Goal: Information Seeking & Learning: Learn about a topic

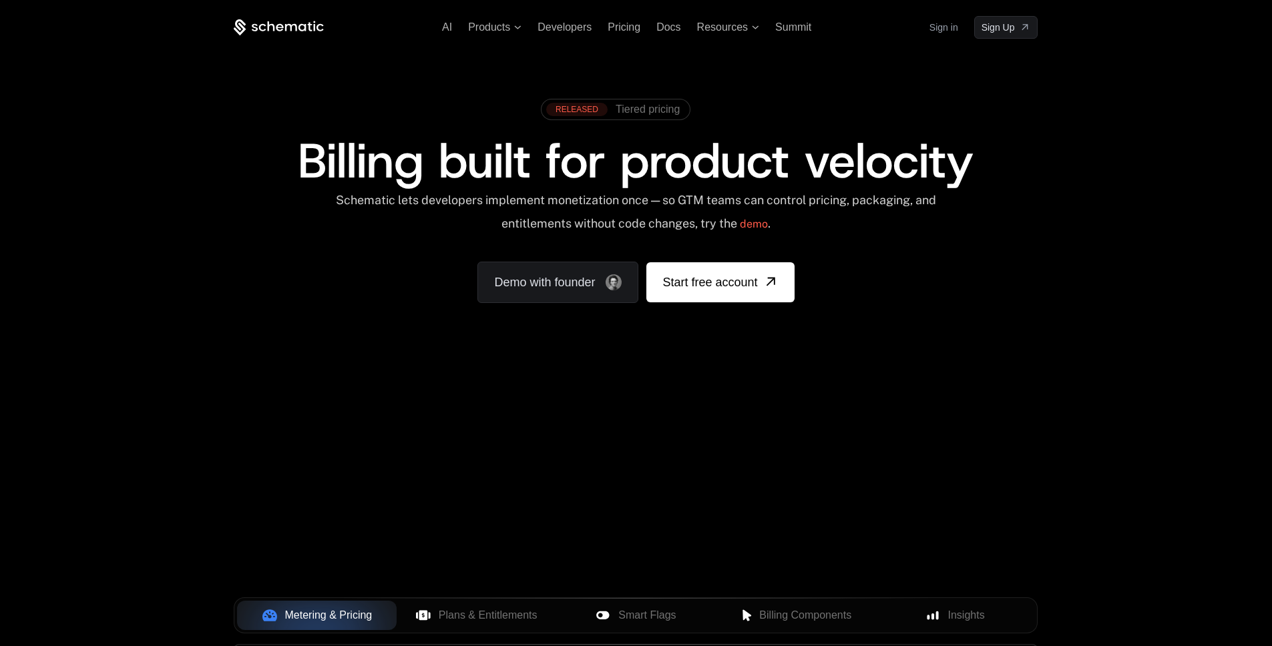
click at [935, 27] on link "Sign in" at bounding box center [943, 27] width 29 height 21
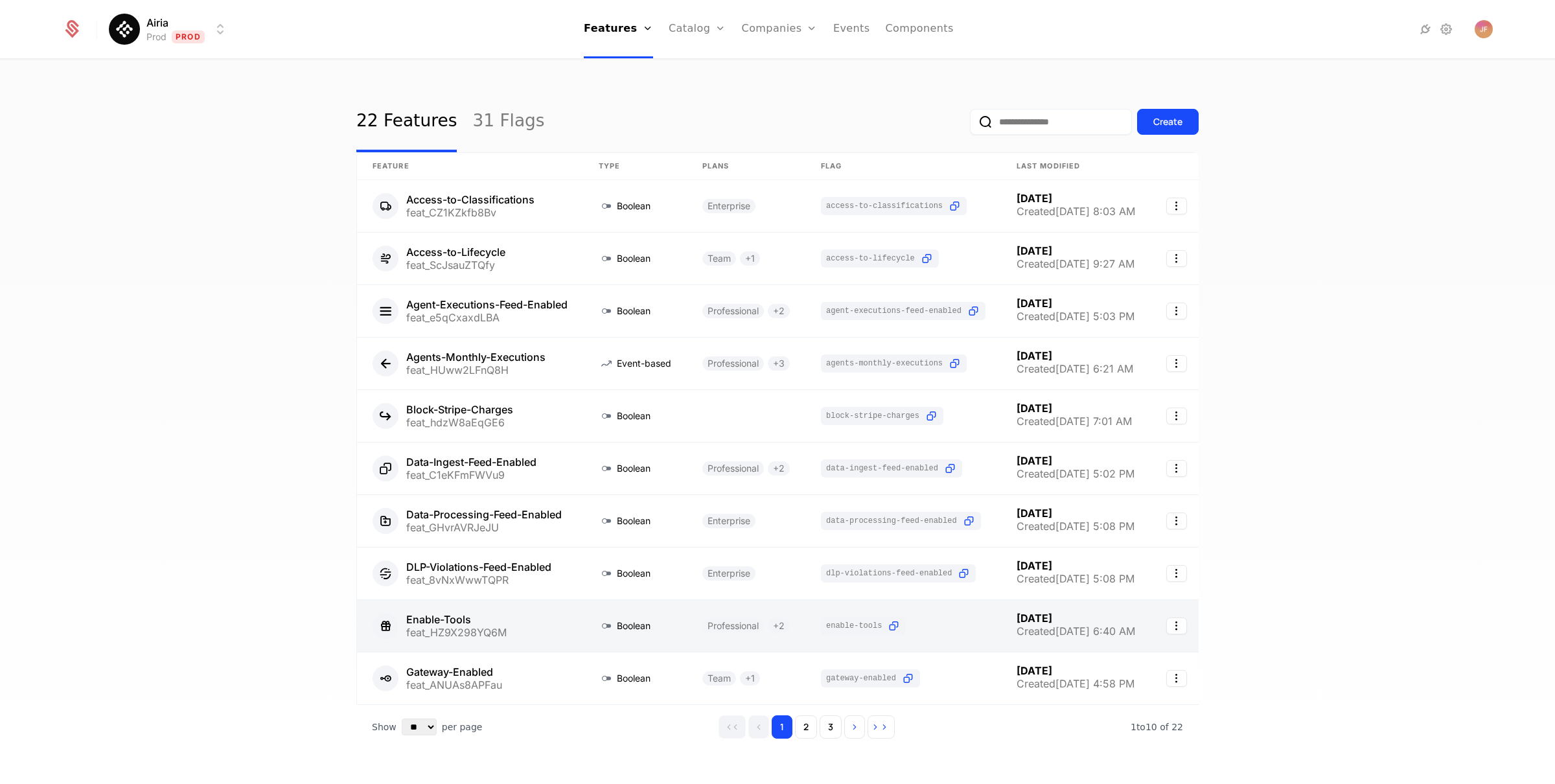
click at [476, 619] on link at bounding box center [470, 625] width 226 height 51
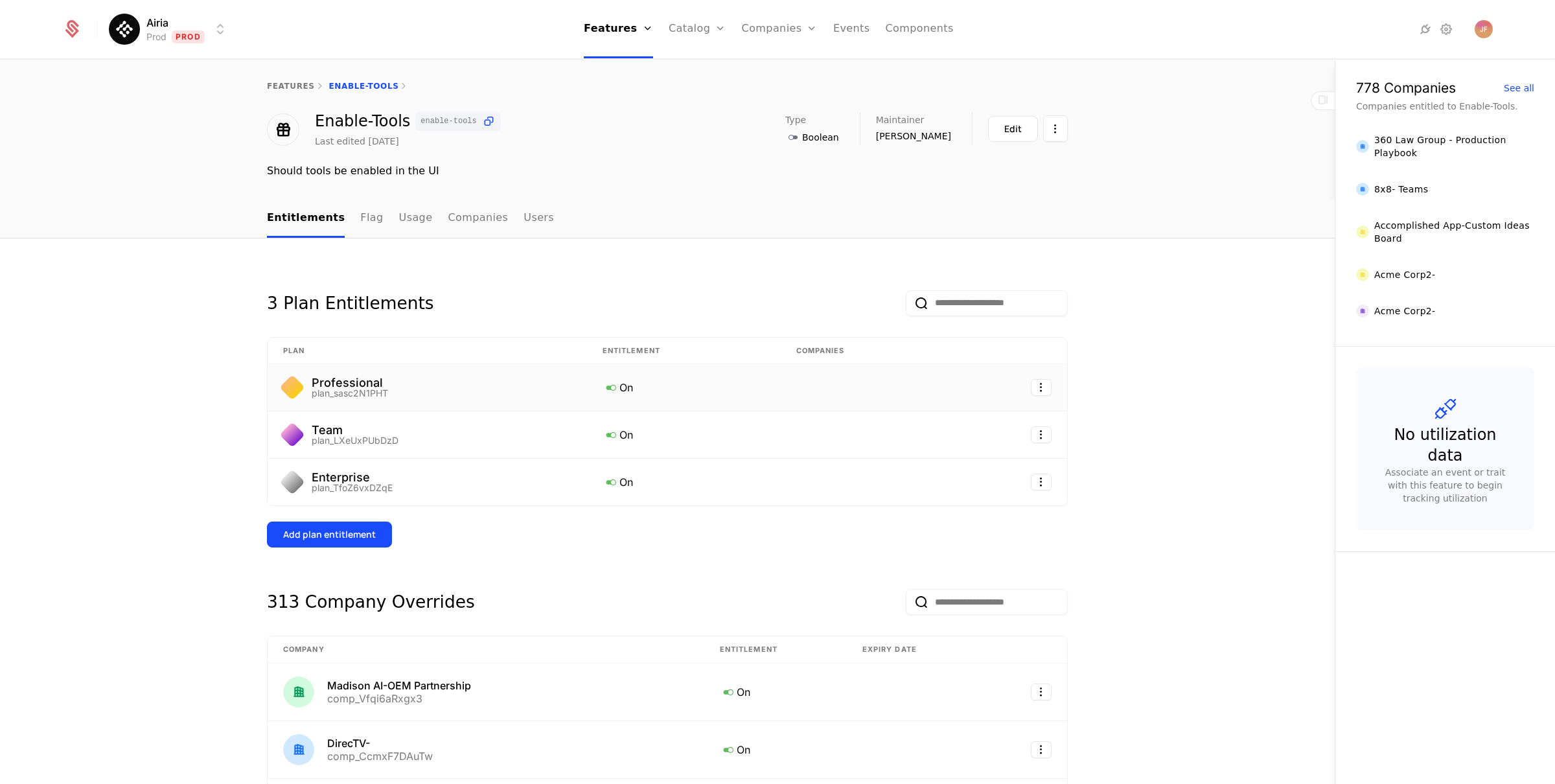
click at [356, 390] on div "plan_sasc2N1PHT" at bounding box center [349, 393] width 77 height 9
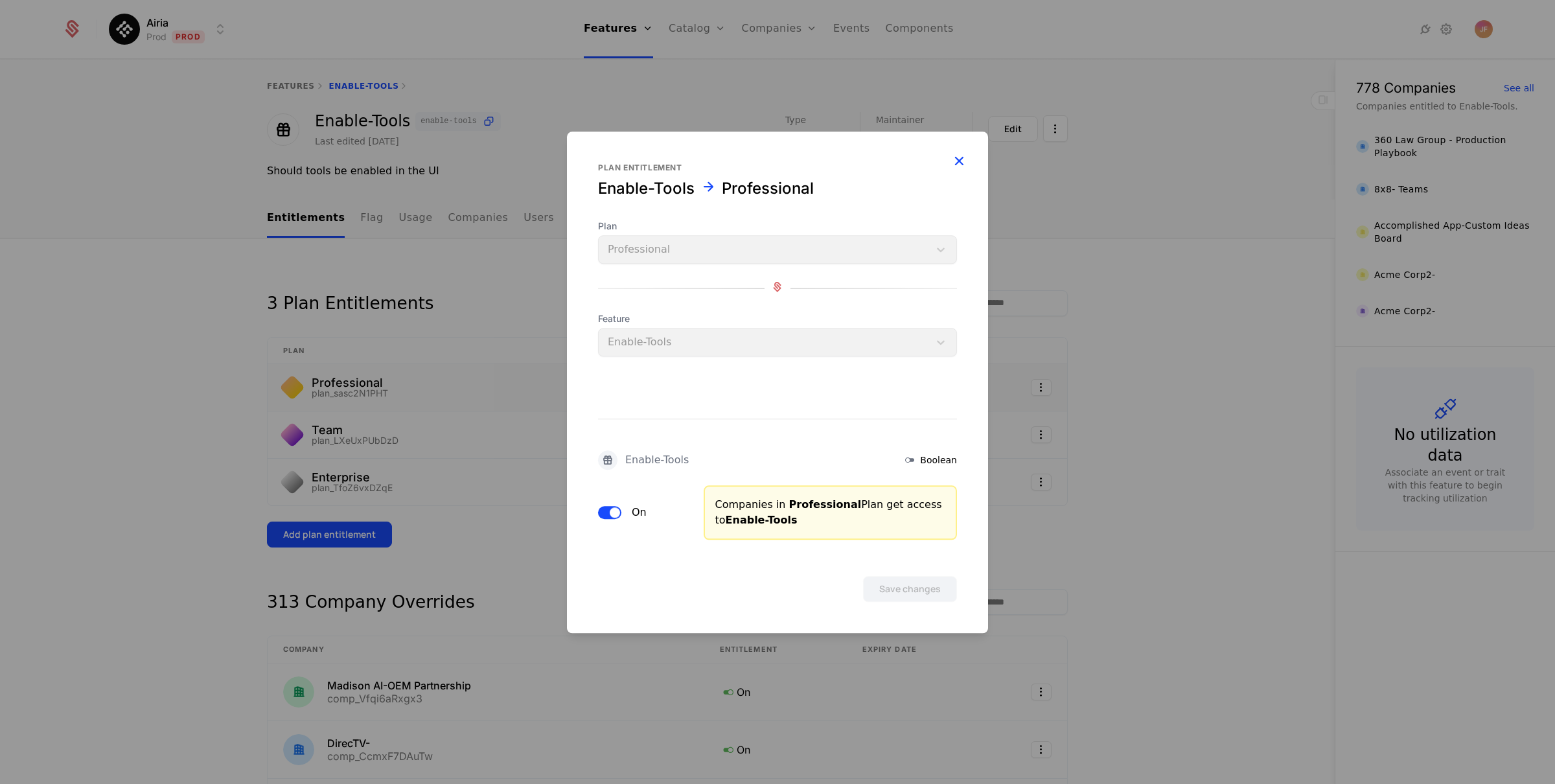
click at [955, 155] on icon "button" at bounding box center [958, 160] width 17 height 16
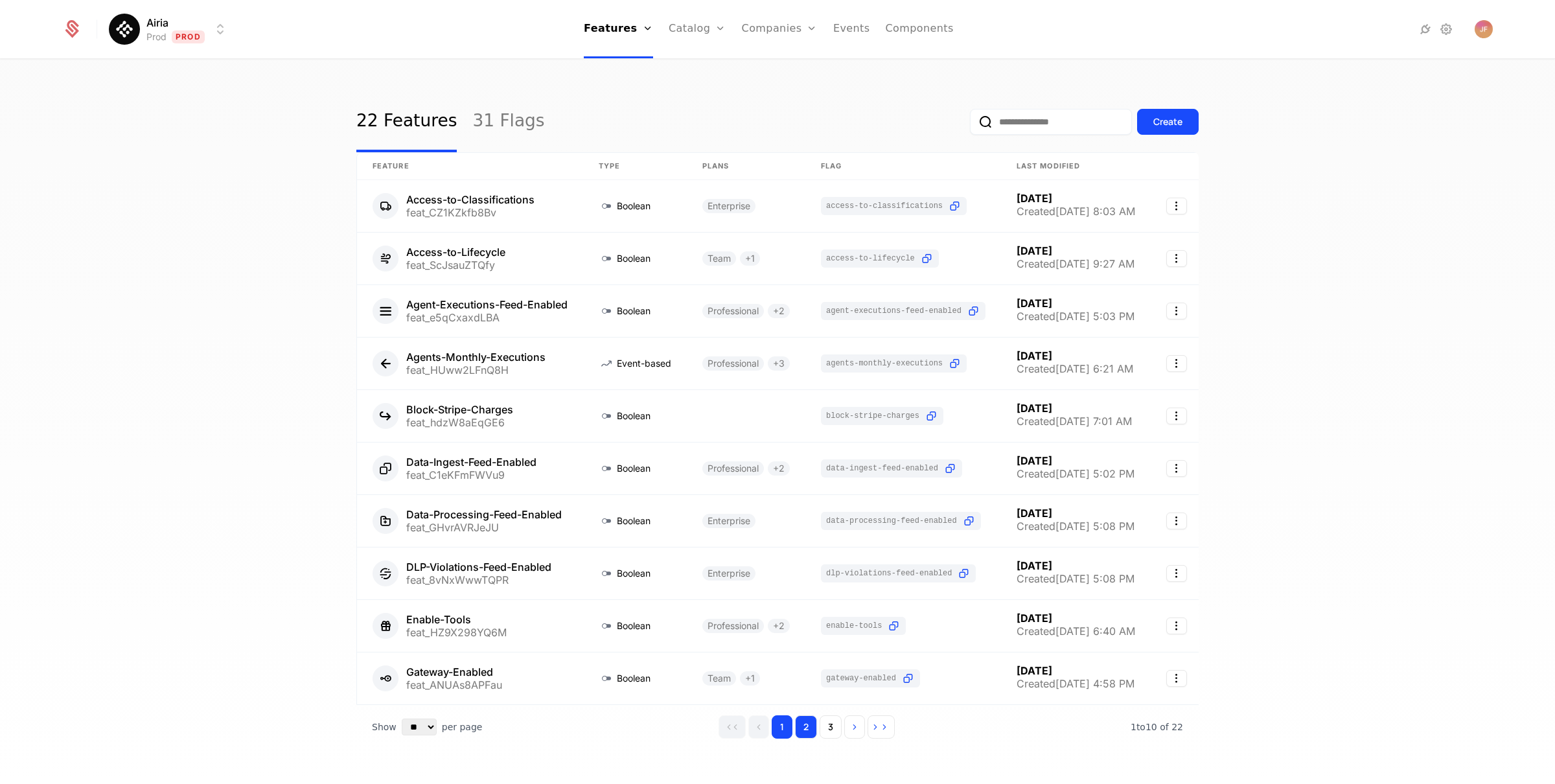
click at [799, 738] on button "2" at bounding box center [806, 727] width 22 height 23
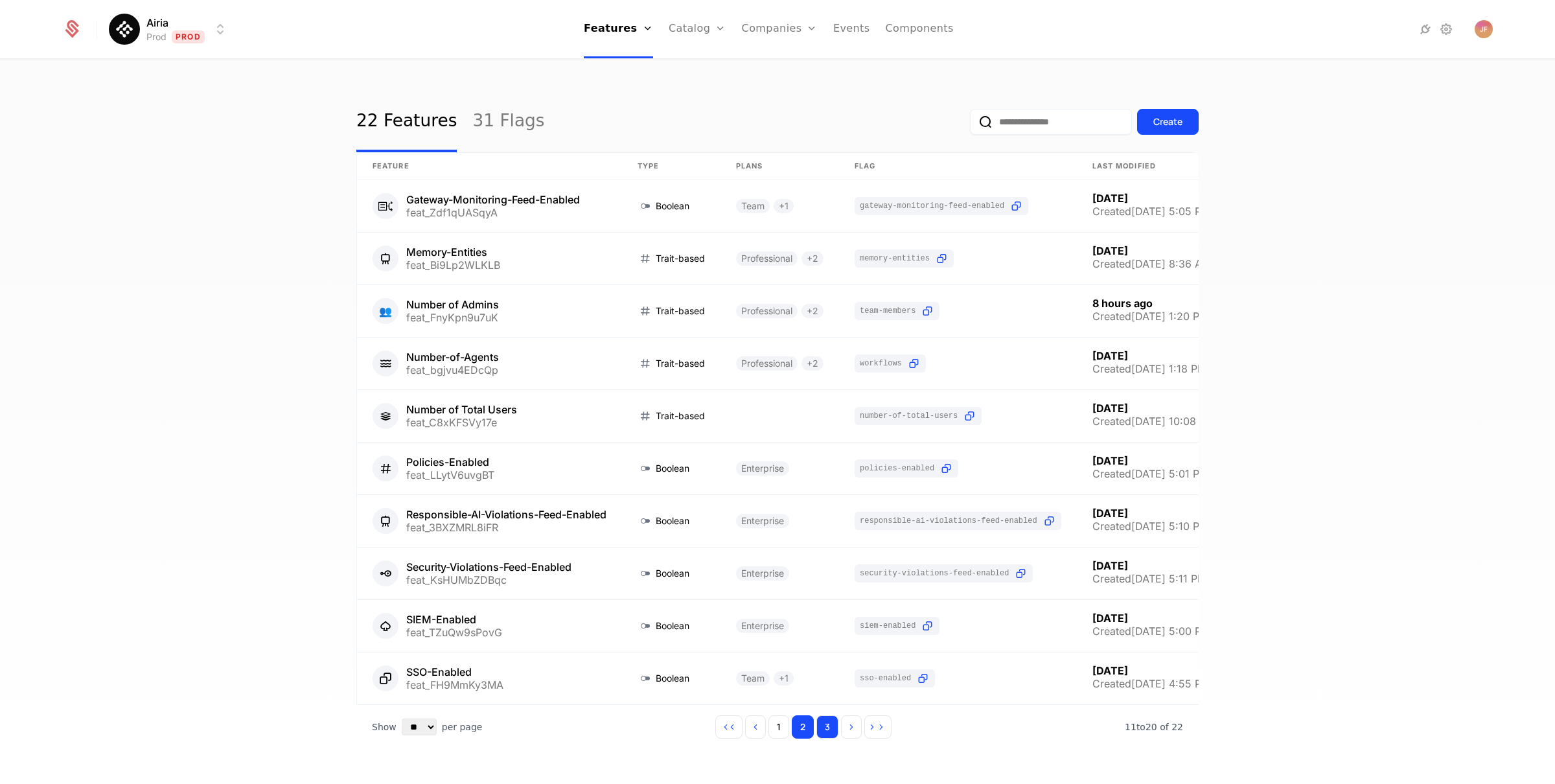
click at [826, 738] on button "3" at bounding box center [827, 727] width 22 height 23
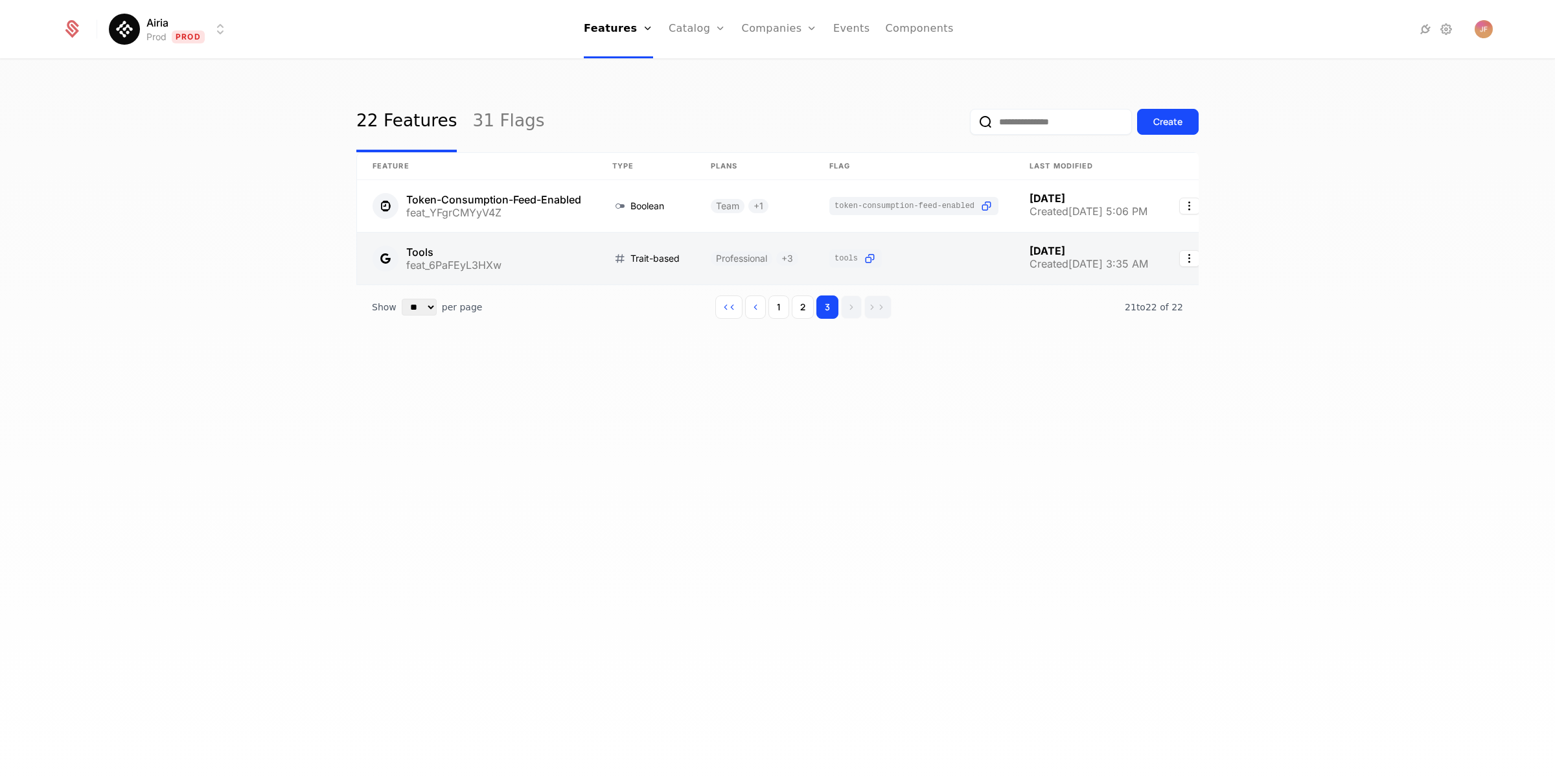
click at [462, 245] on link at bounding box center [477, 258] width 240 height 51
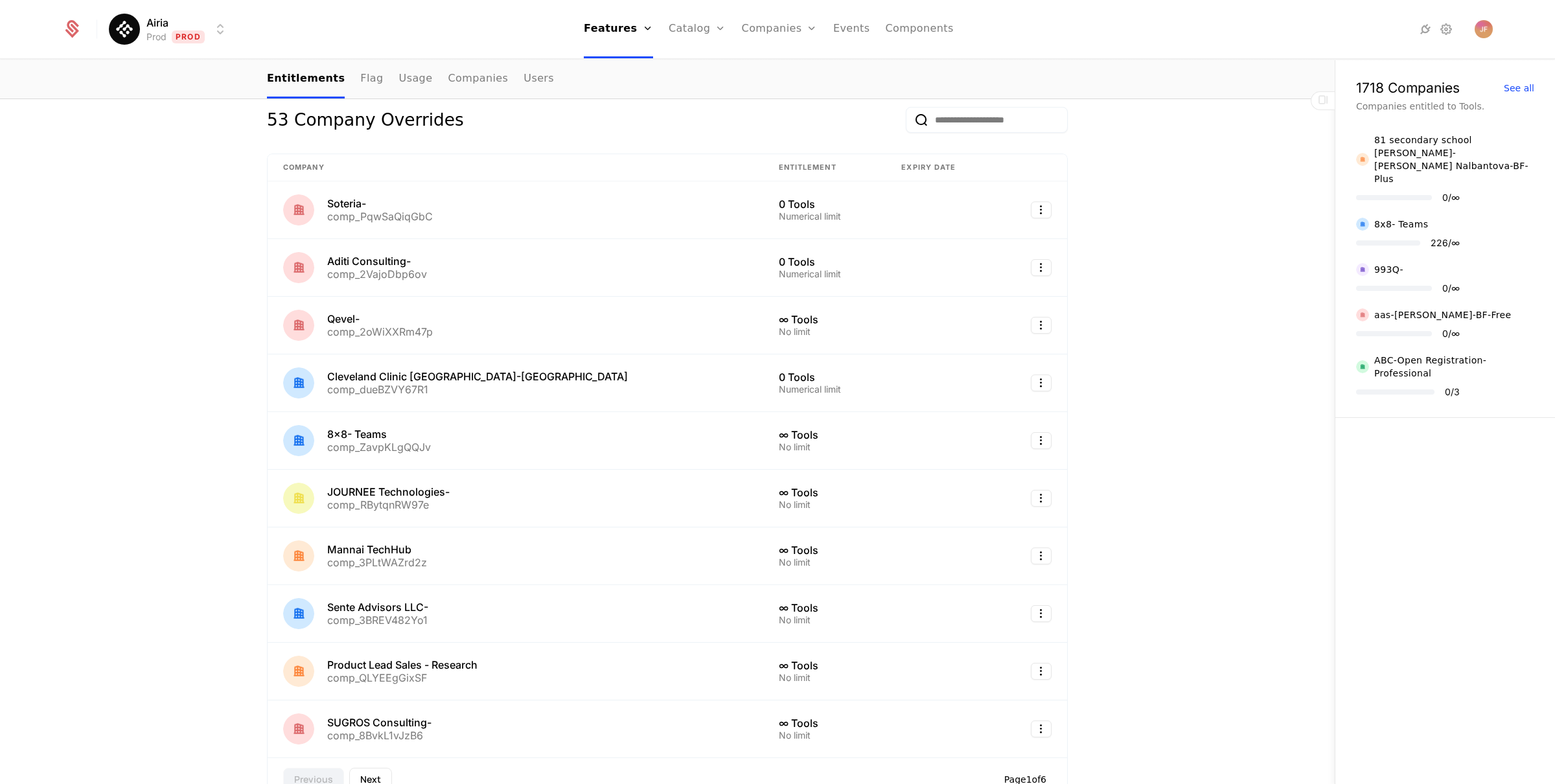
scroll to position [528, 0]
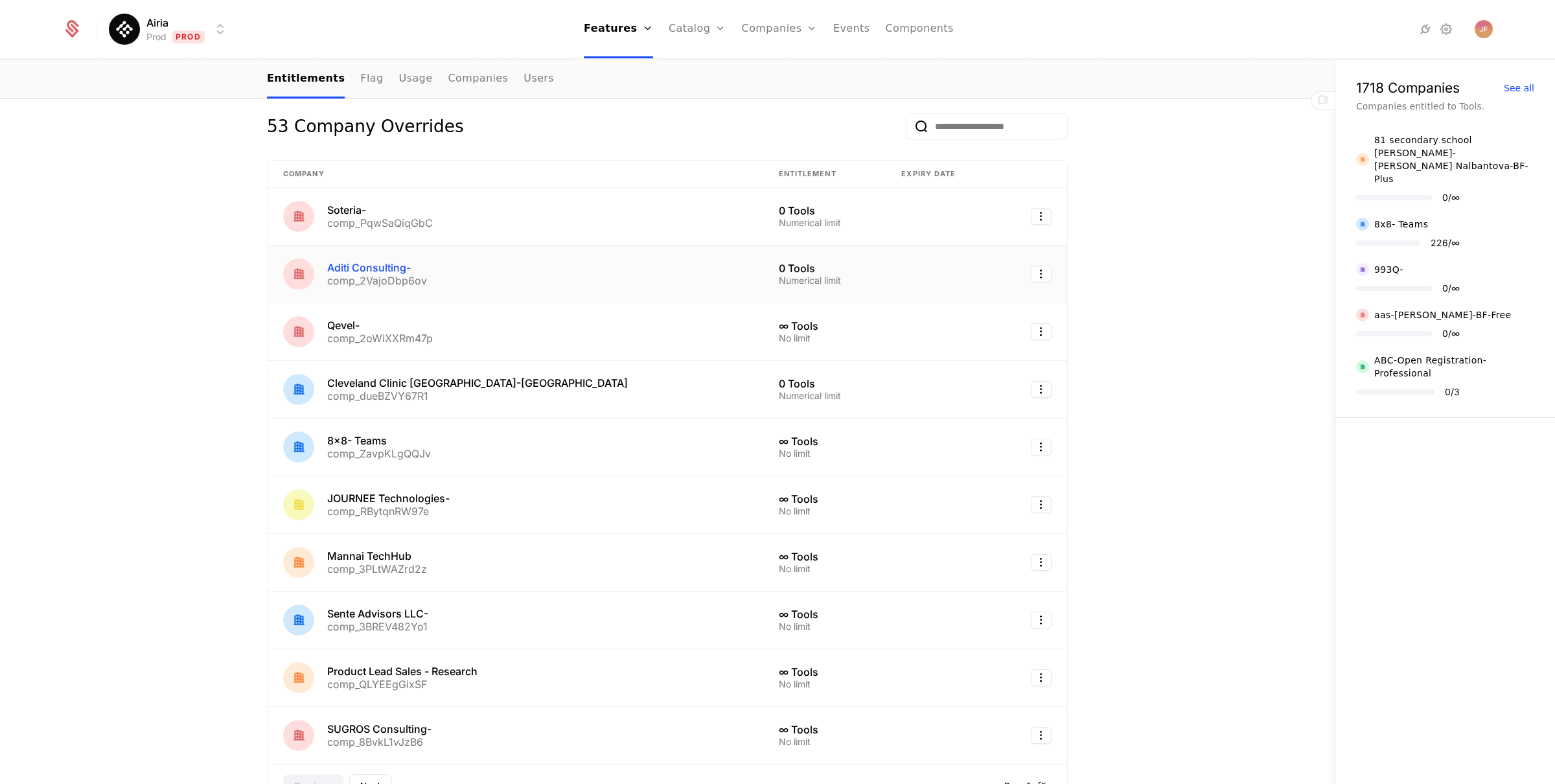
click at [355, 270] on div "Aditi Consulting-" at bounding box center [377, 267] width 100 height 11
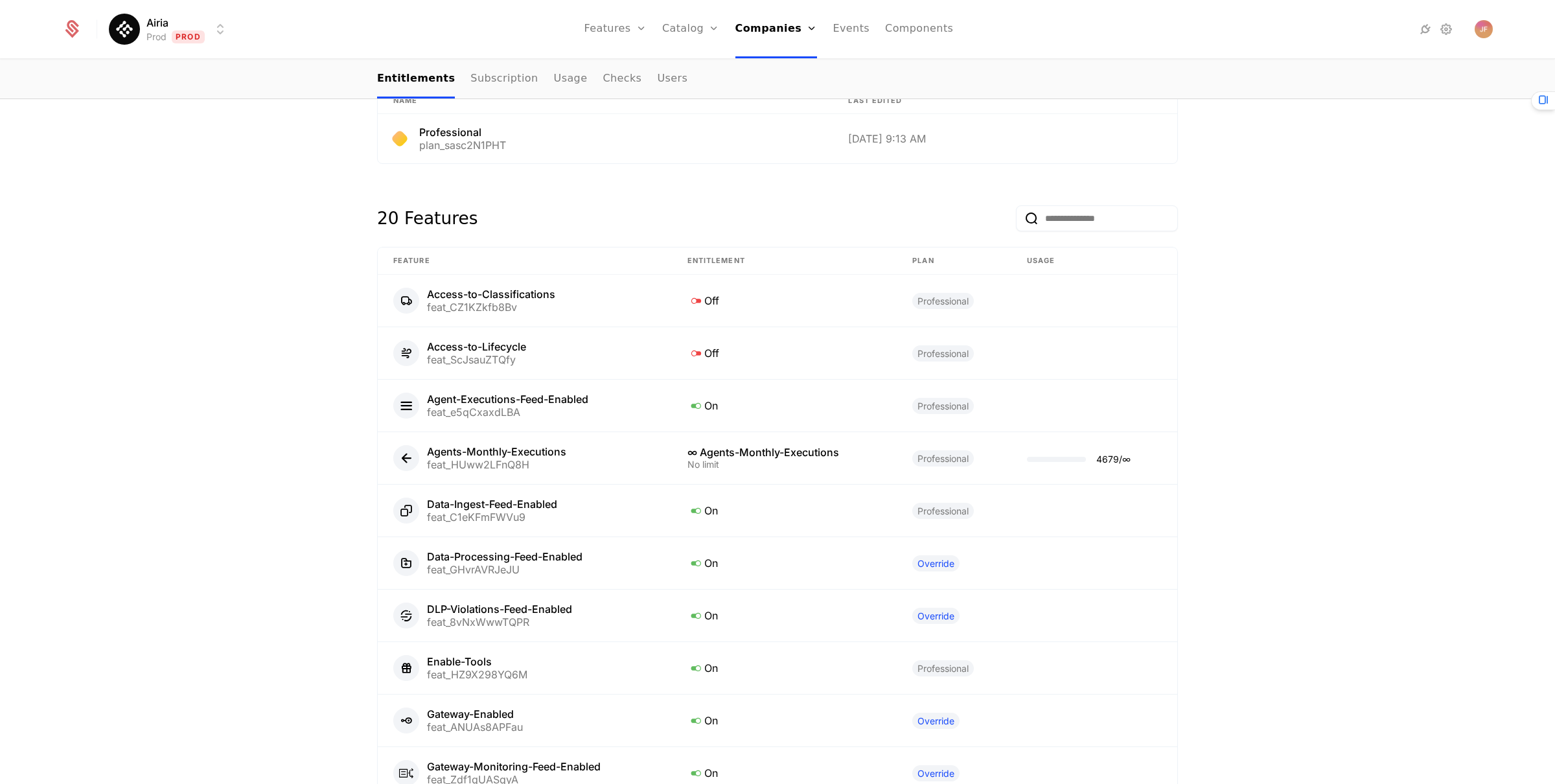
scroll to position [1181, 0]
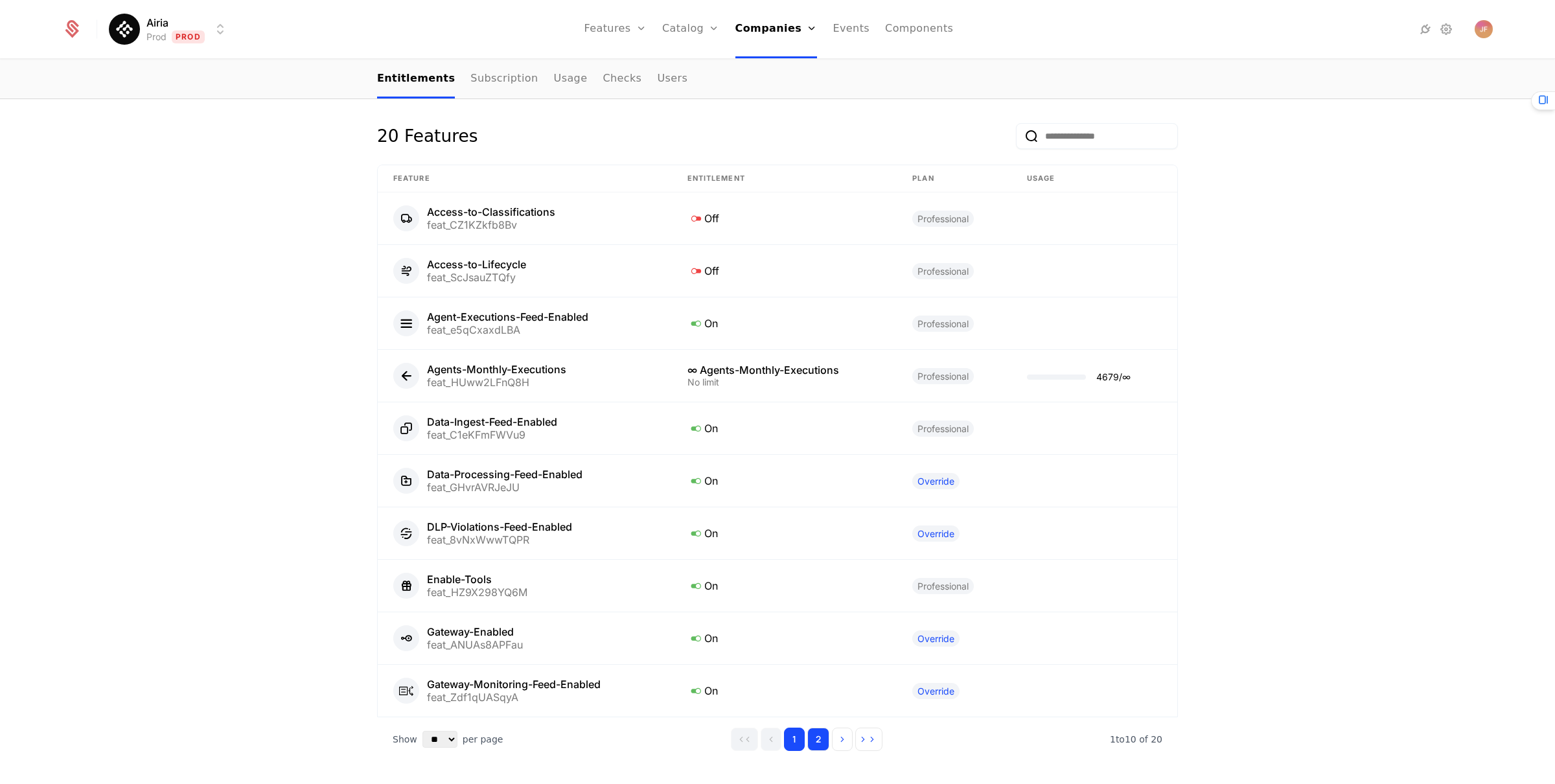
click at [823, 743] on button "2" at bounding box center [818, 739] width 22 height 23
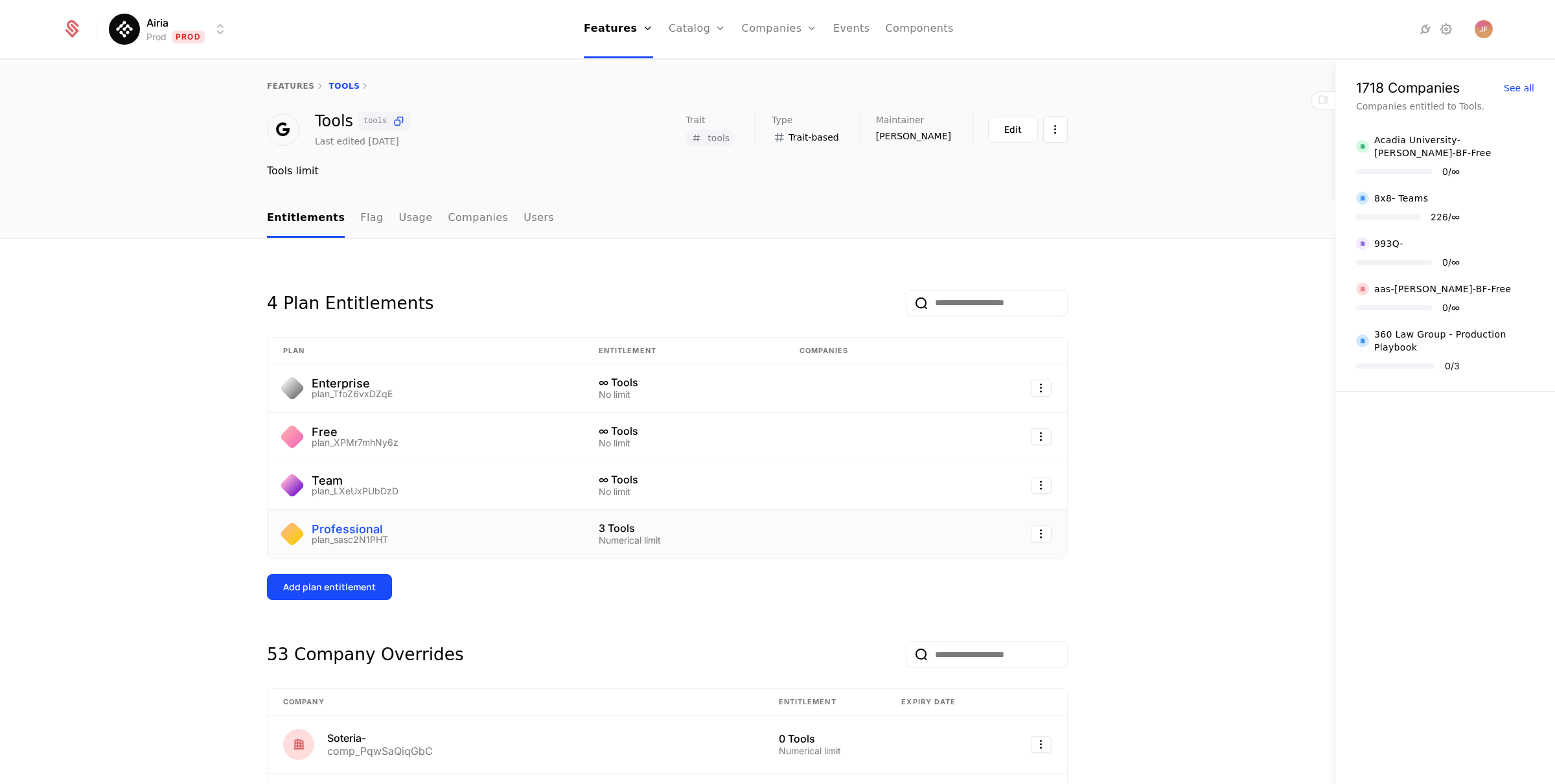
click at [357, 530] on div "Professional" at bounding box center [349, 529] width 77 height 12
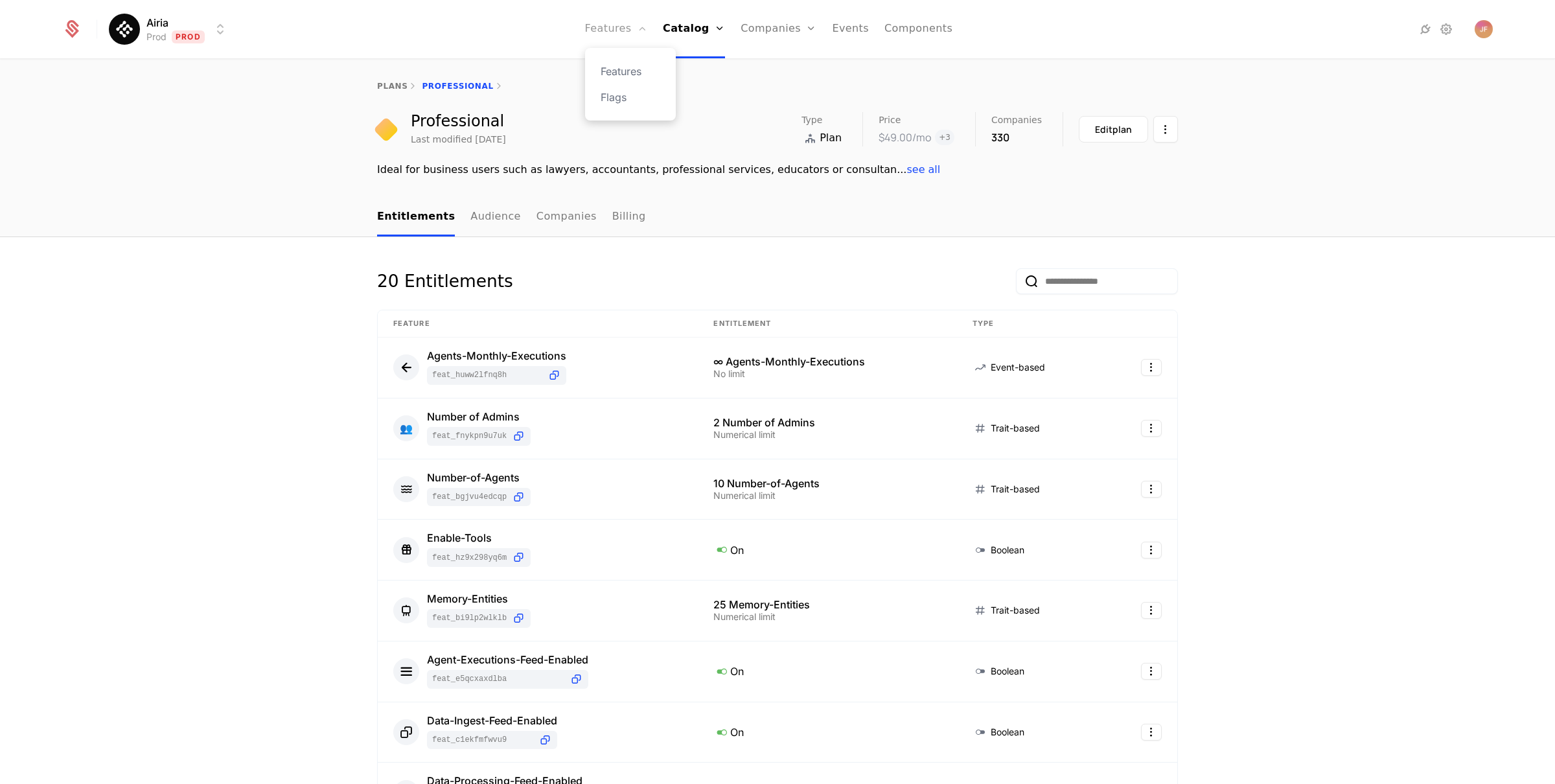
click at [634, 35] on link "Features" at bounding box center [616, 29] width 62 height 58
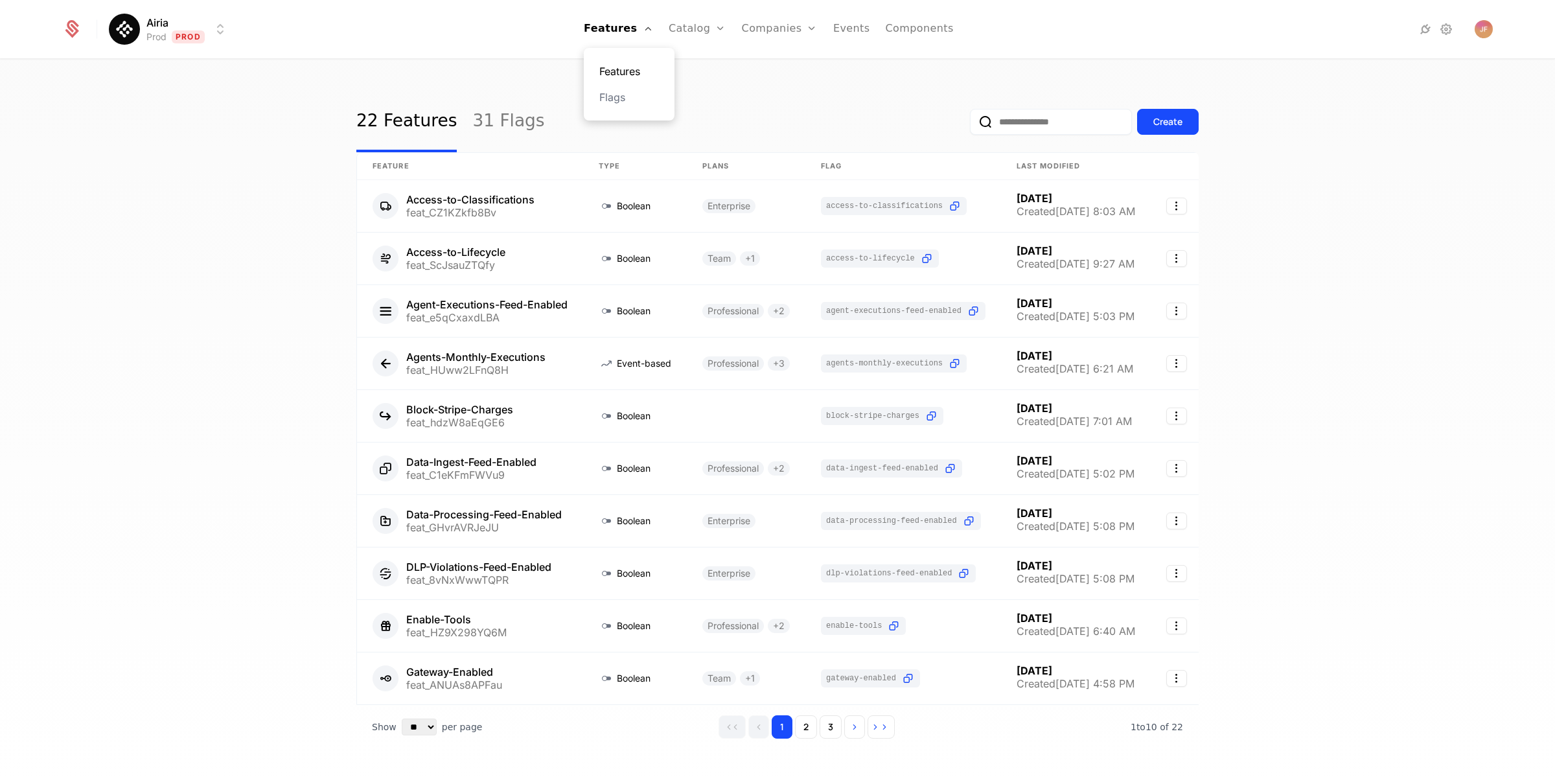
click at [643, 65] on link "Features" at bounding box center [629, 71] width 59 height 16
click at [642, 73] on link "Features" at bounding box center [629, 71] width 59 height 16
click at [700, 71] on link "Plans" at bounding box center [717, 71] width 67 height 16
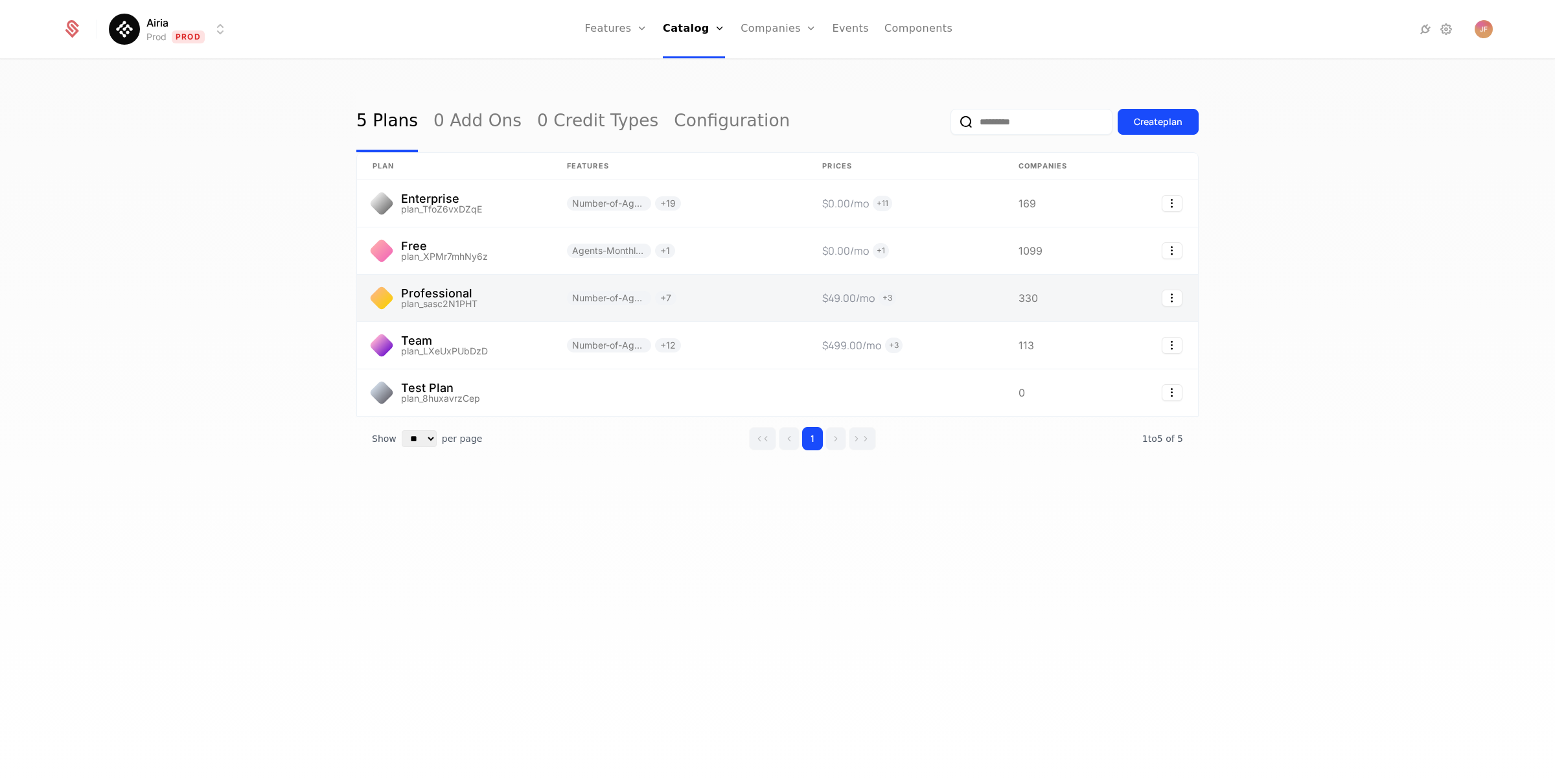
click at [404, 294] on link at bounding box center [454, 298] width 194 height 47
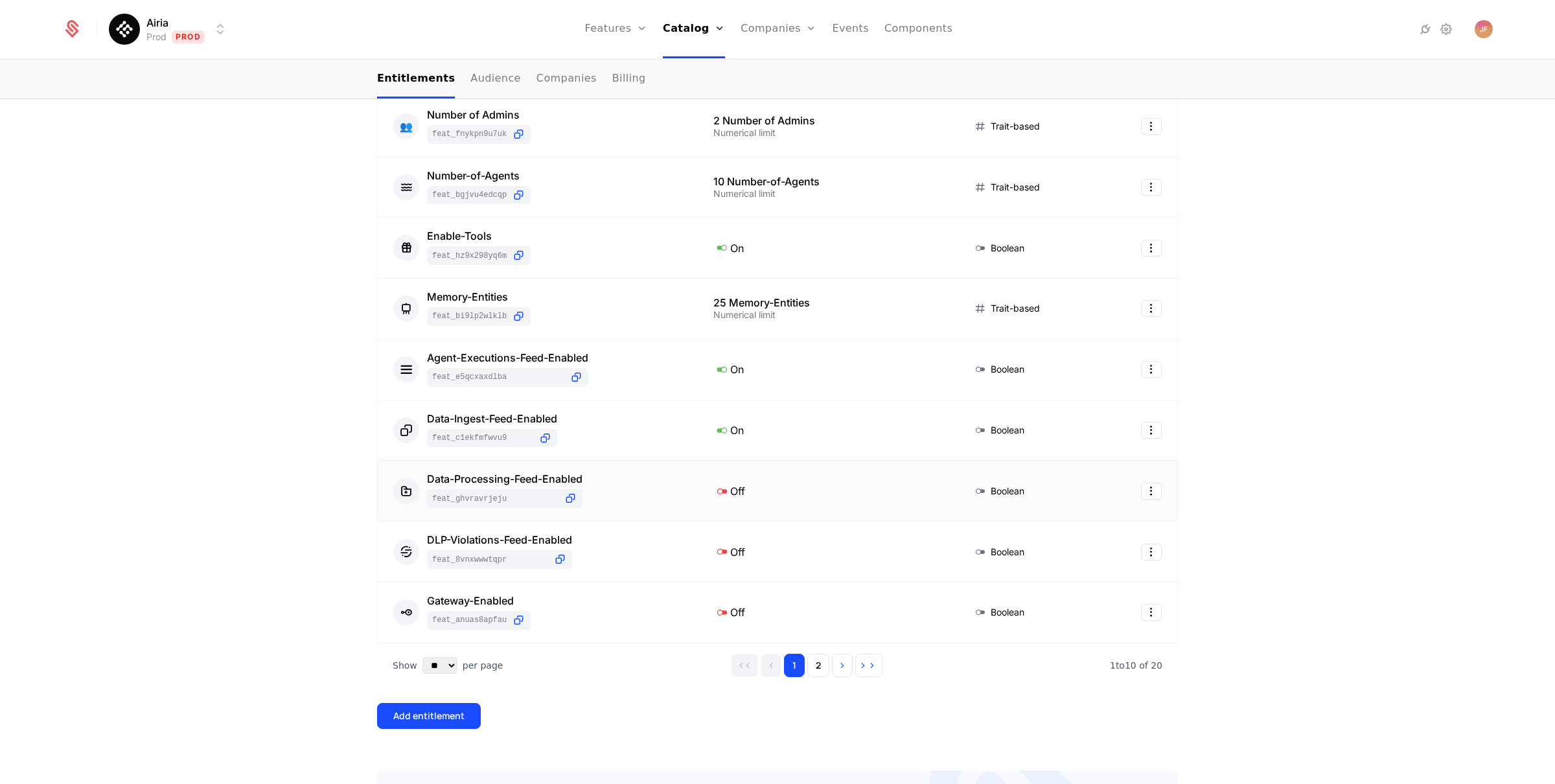
scroll to position [305, 0]
click at [817, 668] on button "2" at bounding box center [818, 663] width 22 height 23
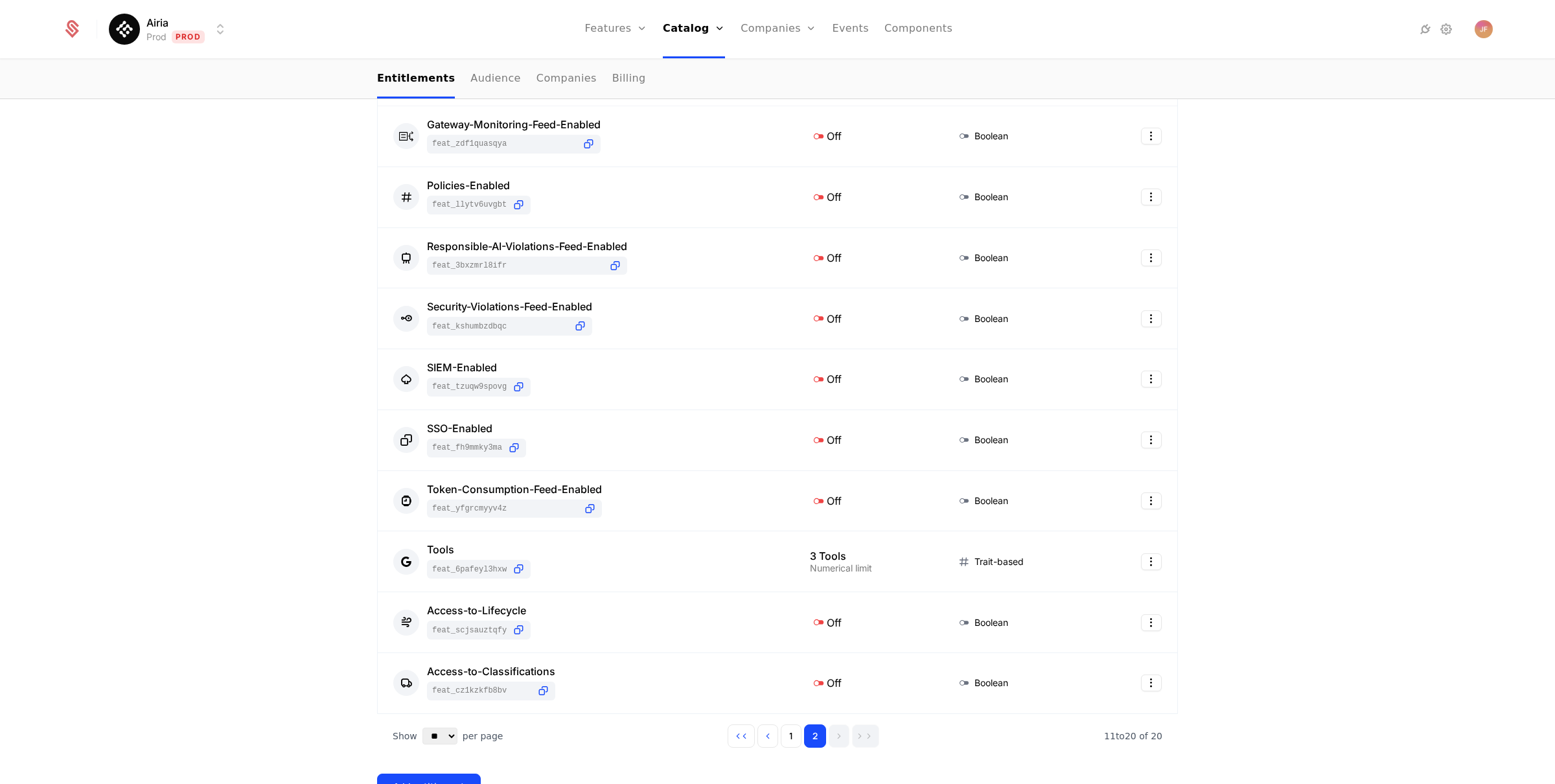
scroll to position [232, 0]
click at [438, 543] on div "Tools" at bounding box center [479, 548] width 104 height 11
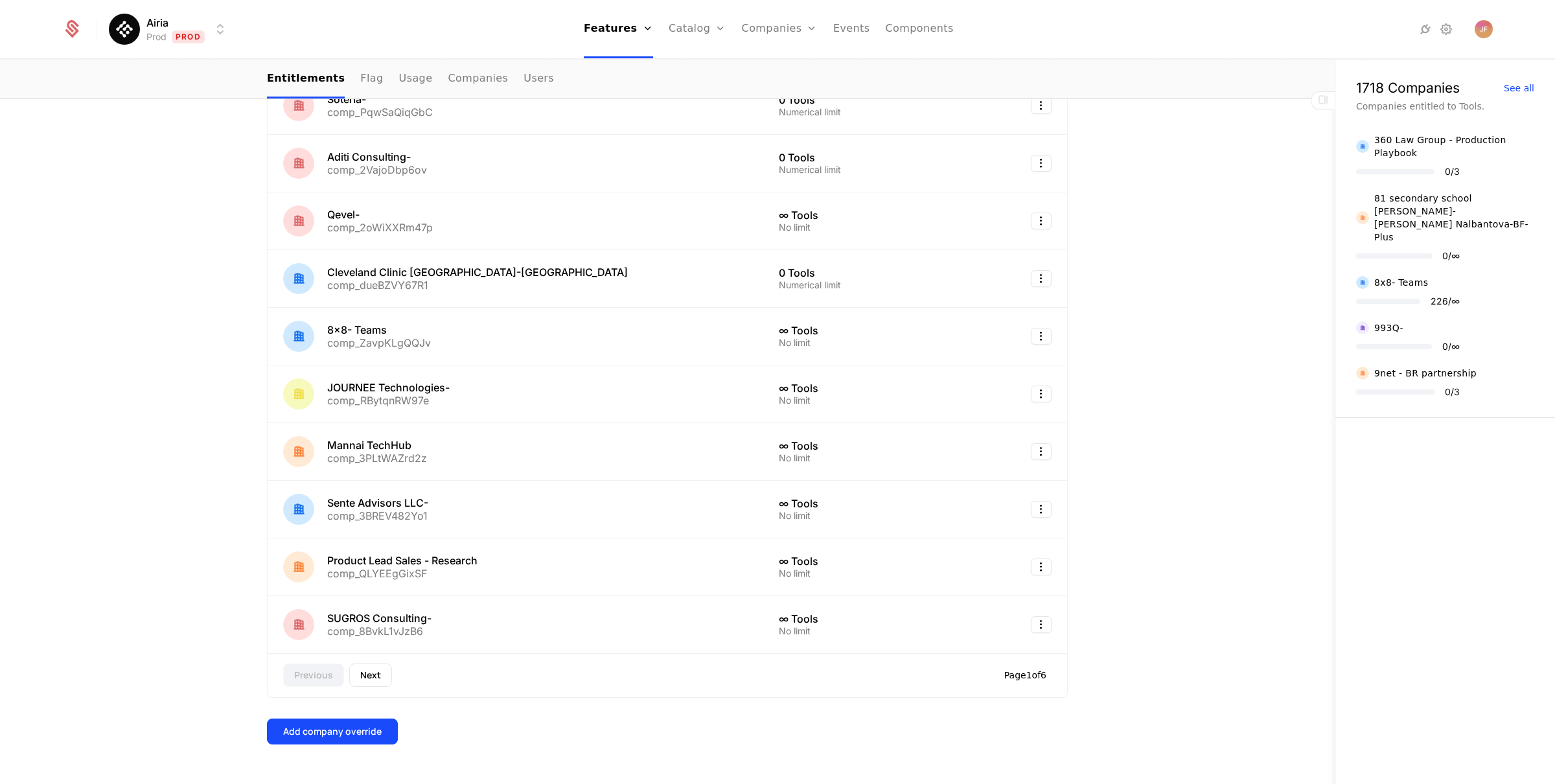
scroll to position [674, 0]
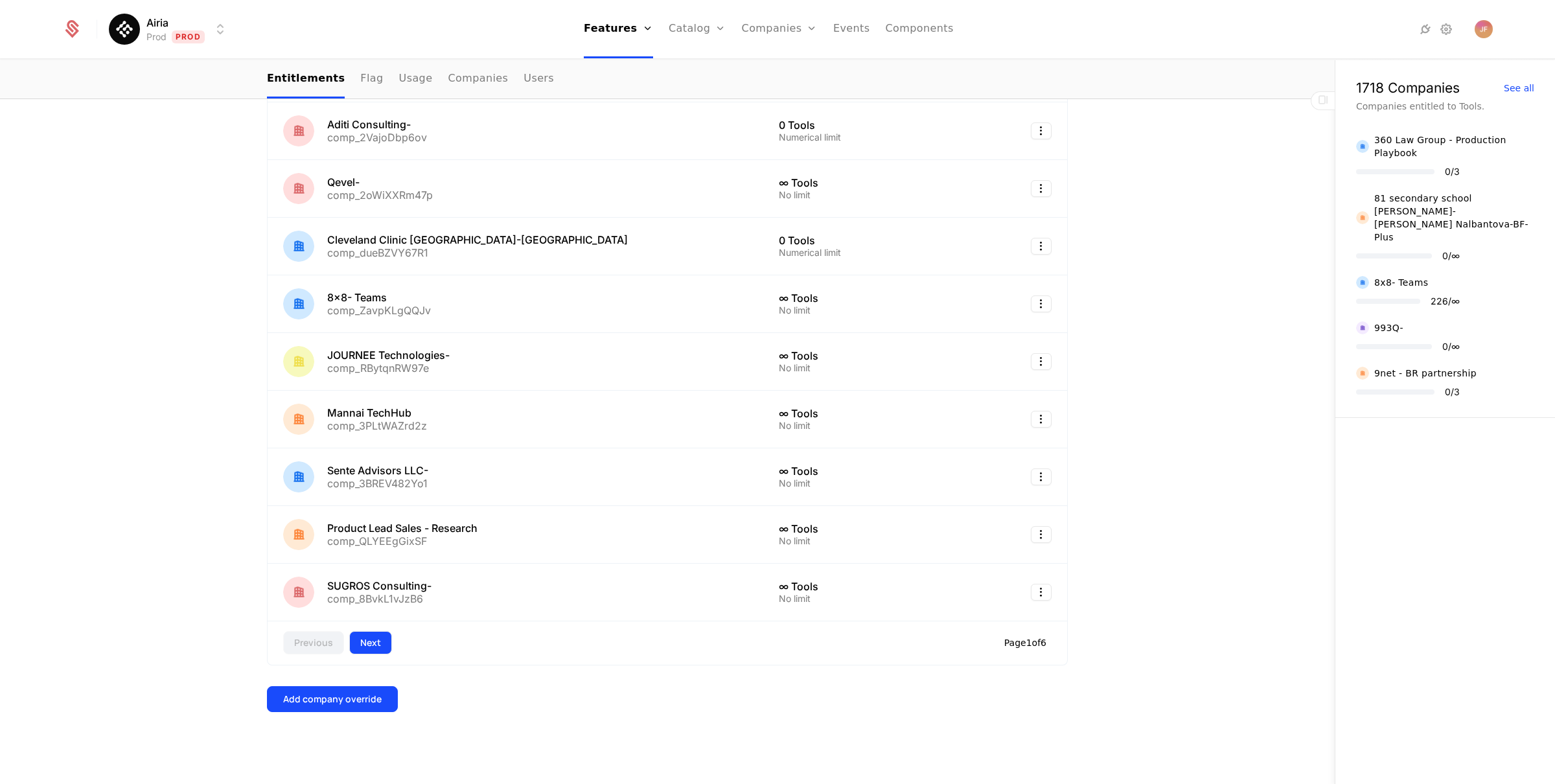
click at [378, 637] on button "Next" at bounding box center [371, 642] width 43 height 23
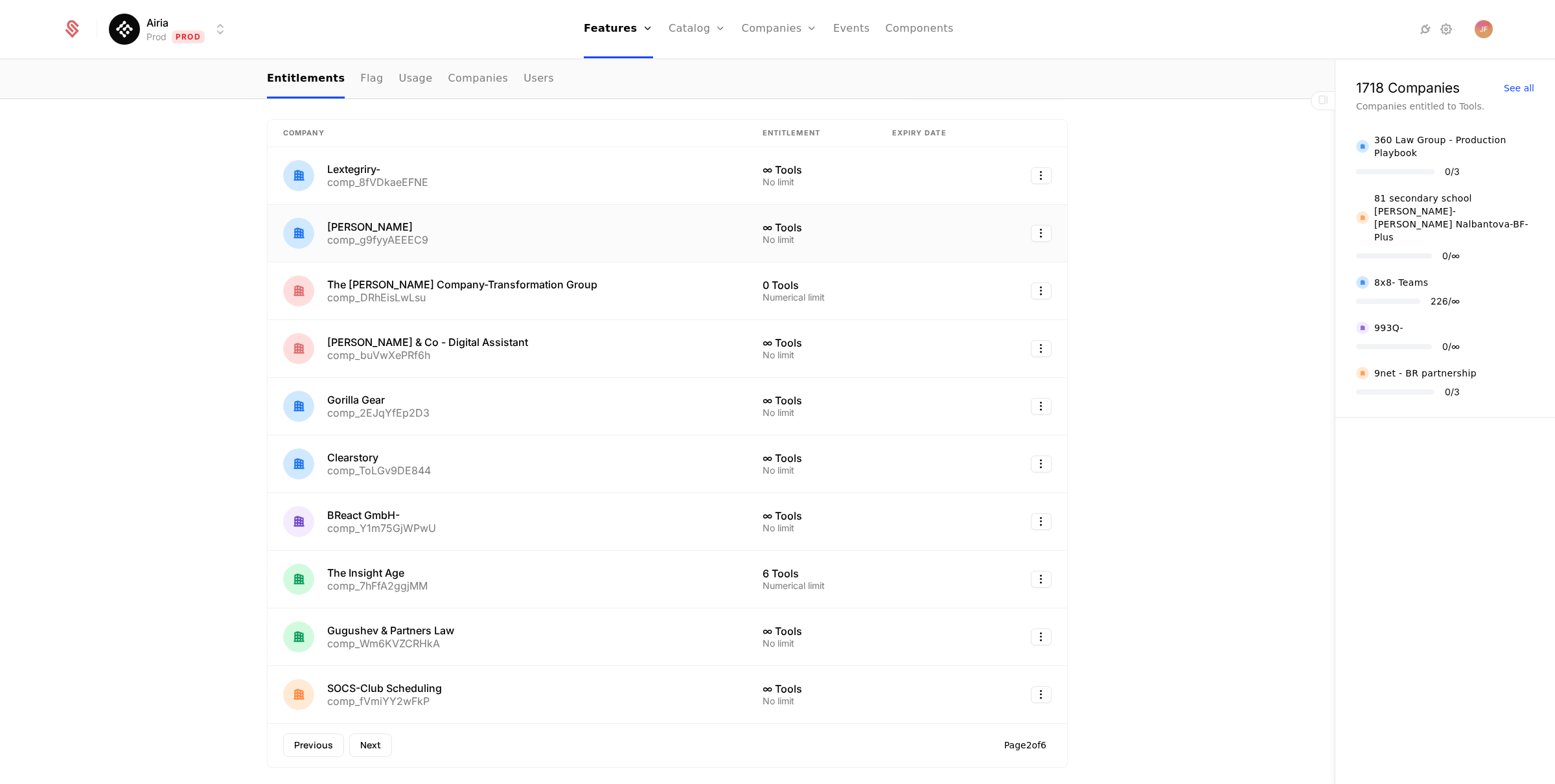
scroll to position [572, 0]
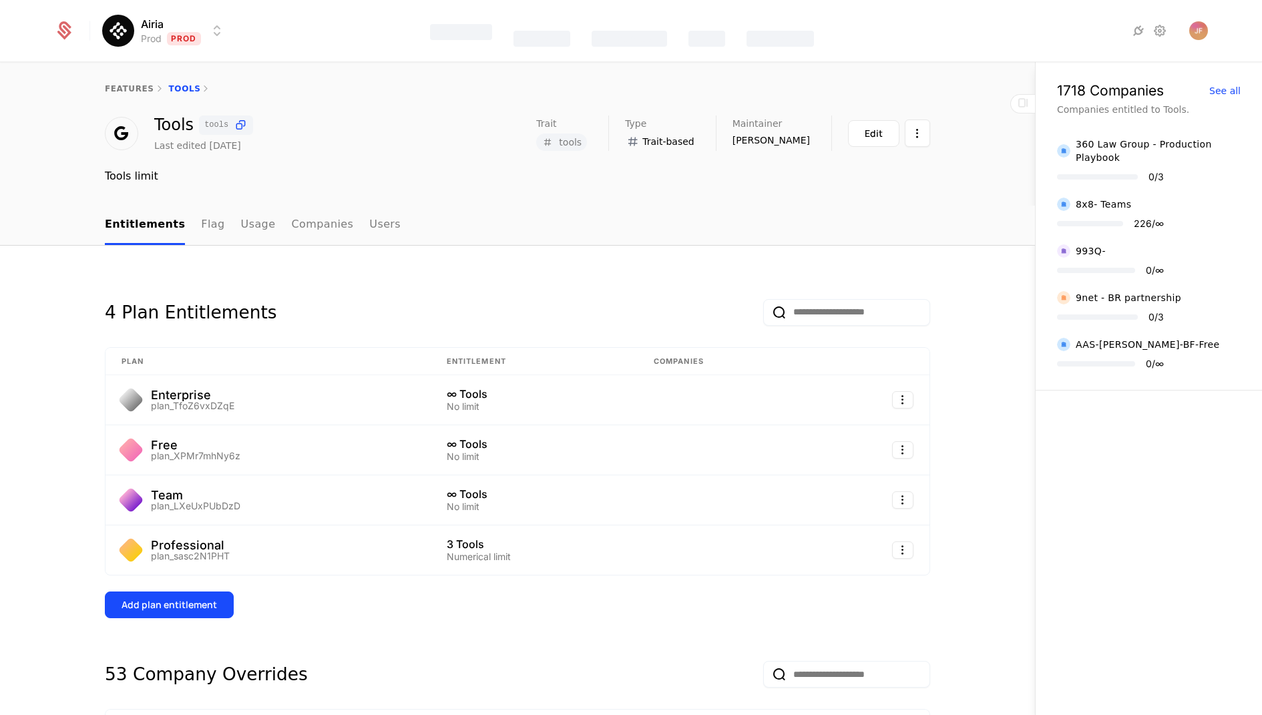
scroll to position [587, 0]
